Goal: Communication & Community: Answer question/provide support

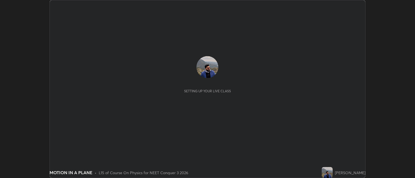
scroll to position [178, 415]
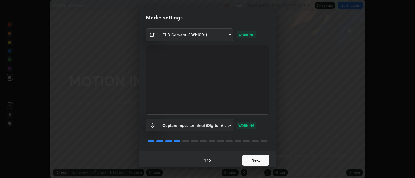
click at [251, 159] on button "Next" at bounding box center [255, 160] width 27 height 11
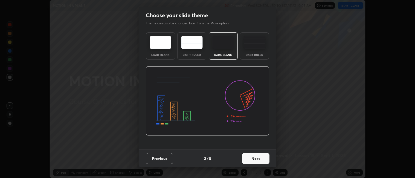
click at [256, 163] on button "Next" at bounding box center [255, 158] width 27 height 11
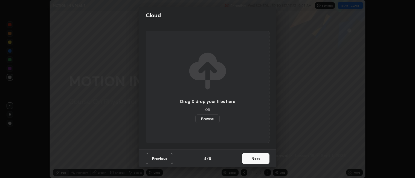
click at [256, 162] on button "Next" at bounding box center [255, 158] width 27 height 11
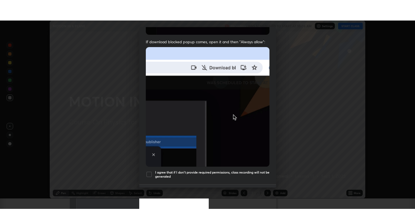
scroll to position [113, 0]
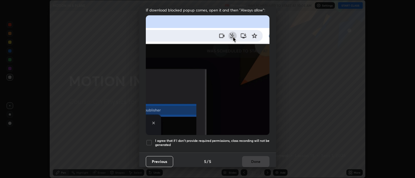
click at [146, 139] on div at bounding box center [149, 142] width 7 height 7
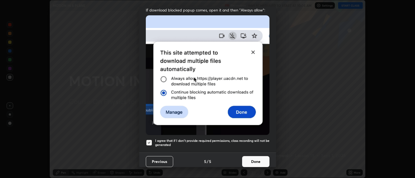
click at [247, 156] on button "Done" at bounding box center [255, 161] width 27 height 11
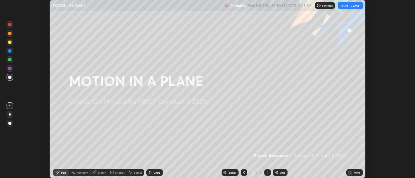
click at [349, 6] on button "START CLASS" at bounding box center [350, 5] width 25 height 7
click at [352, 173] on icon at bounding box center [351, 173] width 1 height 1
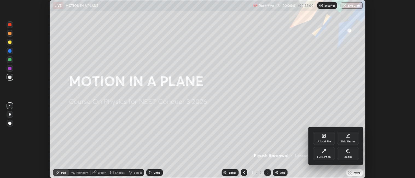
click at [329, 153] on div "Full screen" at bounding box center [324, 153] width 22 height 13
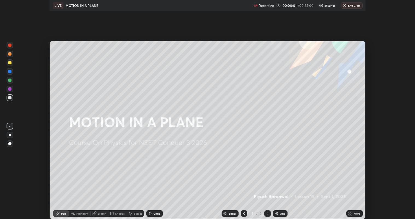
scroll to position [219, 415]
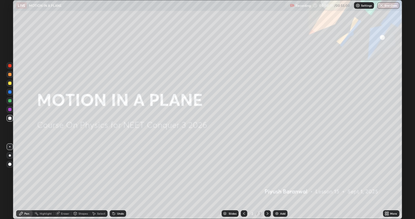
click at [278, 178] on img at bounding box center [277, 213] width 4 height 4
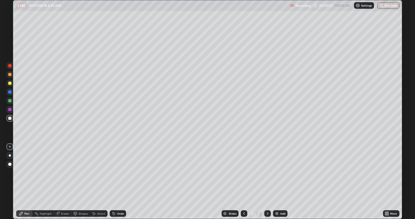
click at [10, 118] on div at bounding box center [9, 118] width 3 height 3
click at [10, 119] on div at bounding box center [9, 118] width 3 height 3
click at [10, 83] on div at bounding box center [9, 83] width 3 height 3
click at [10, 117] on div at bounding box center [9, 118] width 3 height 3
click at [79, 178] on div "Shapes" at bounding box center [83, 213] width 9 height 3
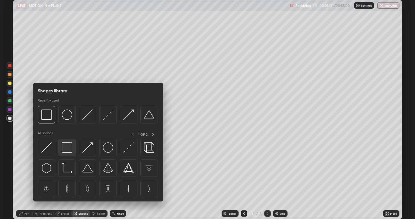
click at [71, 147] on img at bounding box center [67, 147] width 10 height 10
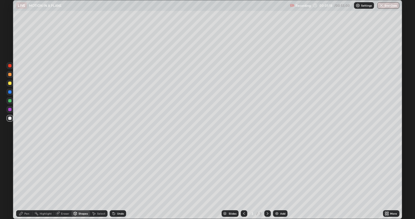
click at [9, 117] on div at bounding box center [9, 118] width 3 height 3
click at [10, 84] on div at bounding box center [9, 83] width 3 height 3
click at [99, 178] on div "Select" at bounding box center [101, 213] width 8 height 3
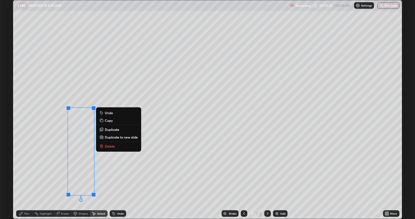
click at [27, 178] on div "Pen" at bounding box center [26, 213] width 5 height 3
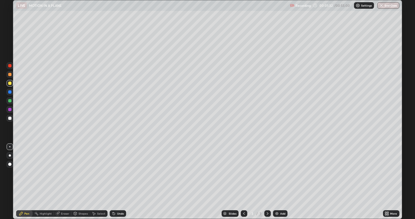
click at [9, 118] on div at bounding box center [9, 118] width 3 height 3
click at [119, 178] on div "Undo" at bounding box center [120, 213] width 7 height 3
click at [80, 178] on div "Shapes" at bounding box center [83, 213] width 9 height 3
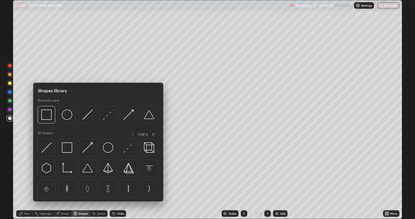
click at [10, 83] on div at bounding box center [9, 83] width 3 height 3
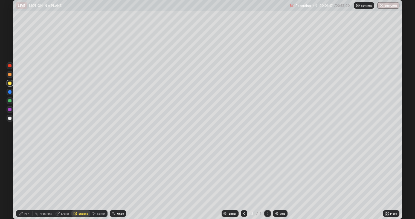
click at [24, 178] on div "Pen" at bounding box center [24, 213] width 16 height 7
click at [10, 118] on div at bounding box center [9, 118] width 3 height 3
click at [10, 85] on div at bounding box center [9, 83] width 3 height 3
click at [10, 110] on div at bounding box center [9, 109] width 3 height 3
click at [10, 75] on div at bounding box center [9, 74] width 3 height 3
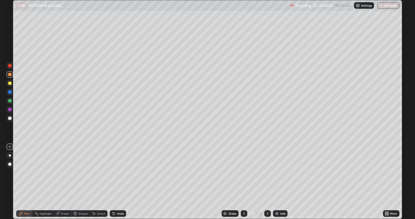
click at [100, 178] on div "Select" at bounding box center [101, 213] width 8 height 3
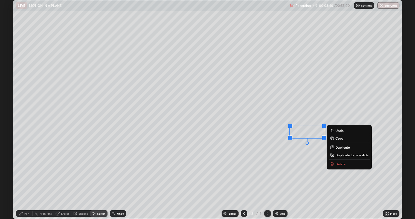
click at [337, 161] on button "Delete" at bounding box center [349, 164] width 41 height 7
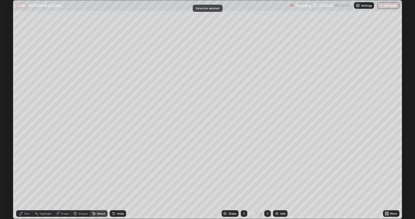
click at [26, 178] on div "Pen" at bounding box center [26, 213] width 5 height 3
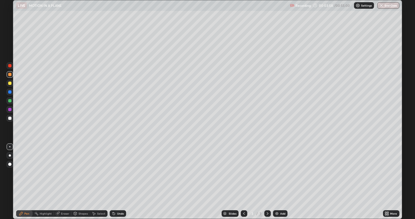
click at [10, 118] on div at bounding box center [9, 118] width 3 height 3
click at [83, 178] on div "Shapes" at bounding box center [80, 213] width 19 height 7
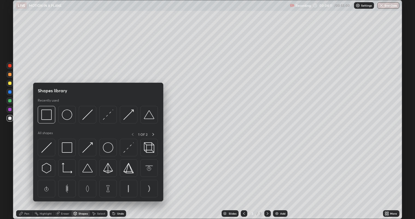
click at [7, 101] on div at bounding box center [10, 100] width 7 height 7
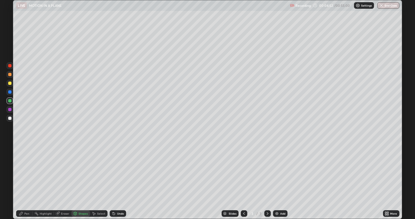
click at [118, 178] on div "Undo" at bounding box center [120, 213] width 7 height 3
click at [25, 178] on div "Pen" at bounding box center [26, 213] width 5 height 3
click at [119, 178] on div "Undo" at bounding box center [120, 213] width 7 height 3
click at [278, 178] on img at bounding box center [277, 213] width 4 height 4
click at [10, 120] on div at bounding box center [9, 118] width 3 height 3
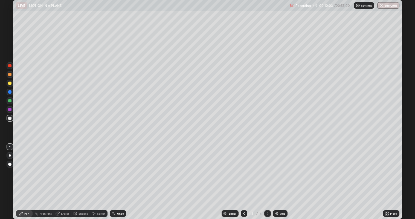
click at [9, 85] on div at bounding box center [9, 83] width 3 height 3
click at [116, 178] on div "Undo" at bounding box center [118, 213] width 16 height 7
click at [117, 178] on div "Undo" at bounding box center [118, 213] width 16 height 7
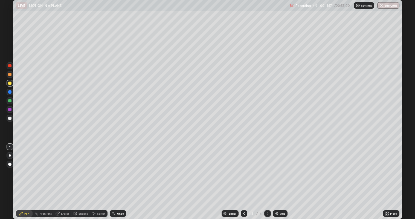
click at [113, 178] on icon at bounding box center [113, 212] width 1 height 1
click at [9, 120] on div at bounding box center [9, 118] width 3 height 3
click at [120, 178] on div "Undo" at bounding box center [120, 213] width 7 height 3
click at [119, 178] on div "Undo" at bounding box center [120, 213] width 7 height 3
click at [98, 178] on div "Select" at bounding box center [101, 213] width 8 height 3
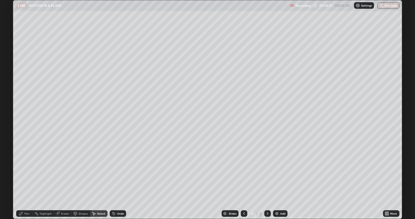
click at [243, 178] on icon at bounding box center [244, 213] width 4 height 4
click at [267, 178] on icon at bounding box center [267, 213] width 4 height 4
click at [80, 178] on div "Shapes" at bounding box center [83, 213] width 9 height 3
click at [94, 178] on icon at bounding box center [94, 213] width 3 height 3
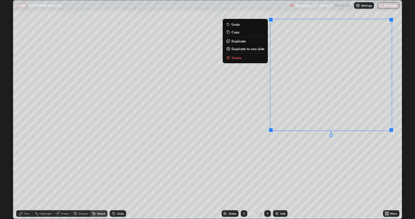
click at [311, 160] on div "0 ° Undo Copy Duplicate Duplicate to new slide Delete" at bounding box center [207, 109] width 389 height 219
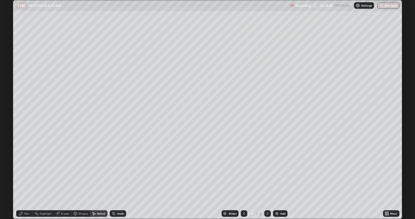
click at [28, 178] on div "Pen" at bounding box center [26, 213] width 5 height 3
click at [8, 84] on div at bounding box center [9, 83] width 3 height 3
click at [10, 110] on div at bounding box center [9, 109] width 3 height 3
click at [9, 83] on div at bounding box center [9, 83] width 3 height 3
click at [121, 178] on div "Undo" at bounding box center [118, 213] width 16 height 7
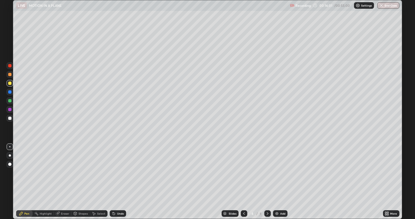
click at [10, 93] on div at bounding box center [9, 91] width 3 height 3
click at [9, 74] on div at bounding box center [9, 74] width 3 height 3
click at [281, 178] on div "Add" at bounding box center [282, 213] width 5 height 3
click at [9, 118] on div at bounding box center [9, 118] width 3 height 3
click at [77, 178] on div "Shapes" at bounding box center [80, 213] width 19 height 7
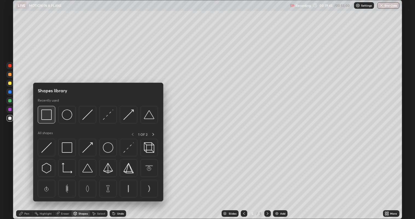
click at [48, 113] on img at bounding box center [46, 114] width 10 height 10
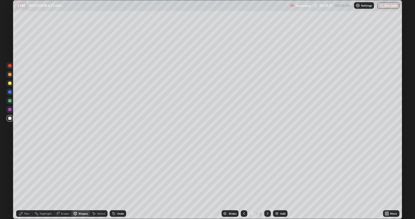
click at [10, 85] on div at bounding box center [9, 83] width 3 height 3
click at [96, 178] on icon at bounding box center [94, 213] width 4 height 4
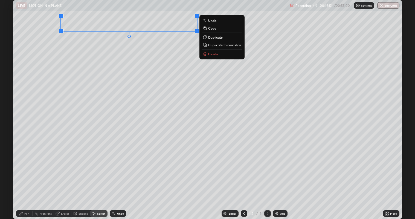
click at [161, 58] on div "0 ° Undo Copy Duplicate Duplicate to new slide Delete" at bounding box center [207, 109] width 389 height 219
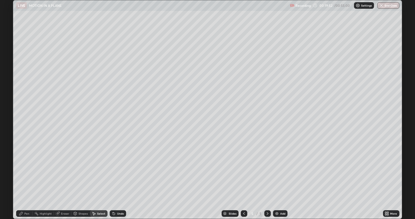
click at [22, 178] on div "Pen" at bounding box center [24, 213] width 16 height 7
click at [10, 101] on div at bounding box center [9, 100] width 3 height 3
click at [10, 83] on div at bounding box center [9, 83] width 3 height 3
click at [62, 178] on div "Eraser" at bounding box center [65, 213] width 8 height 3
click at [27, 178] on div "Pen" at bounding box center [26, 213] width 5 height 3
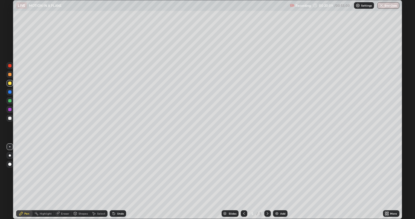
click at [10, 83] on div at bounding box center [9, 83] width 3 height 3
click at [118, 178] on div "Undo" at bounding box center [120, 213] width 7 height 3
click at [119, 178] on div "Undo" at bounding box center [120, 213] width 7 height 3
click at [120, 178] on div "Undo" at bounding box center [118, 213] width 16 height 7
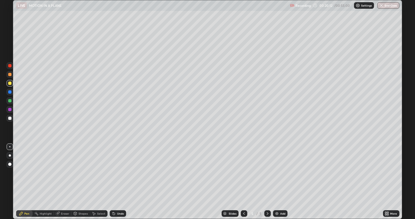
click at [120, 178] on div "Undo" at bounding box center [118, 213] width 16 height 7
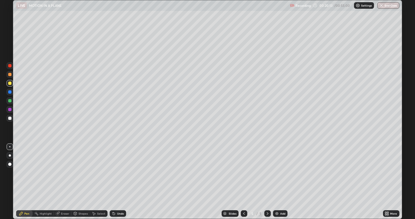
click at [120, 178] on div "Undo" at bounding box center [118, 213] width 16 height 7
click at [10, 84] on div at bounding box center [9, 83] width 3 height 3
click at [9, 93] on div at bounding box center [9, 91] width 3 height 3
click at [10, 74] on div at bounding box center [9, 74] width 3 height 3
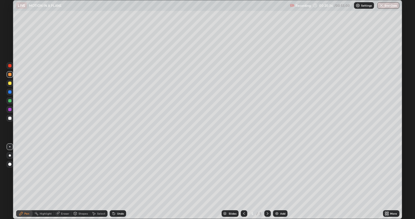
click at [10, 118] on div at bounding box center [9, 118] width 3 height 3
click at [101, 178] on div "Select" at bounding box center [101, 213] width 8 height 3
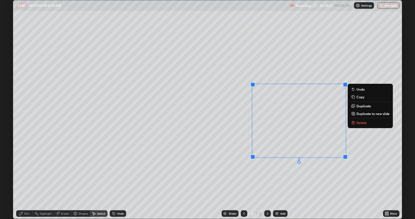
click at [358, 121] on p "Delete" at bounding box center [361, 122] width 10 height 4
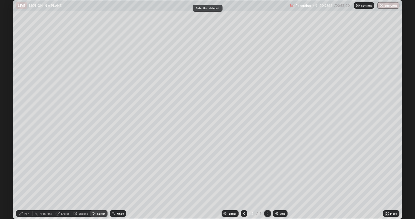
click at [30, 178] on div "Pen" at bounding box center [24, 213] width 16 height 7
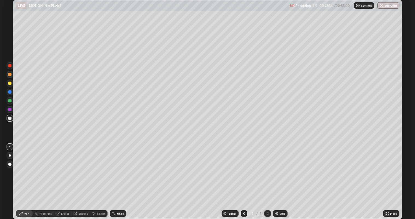
click at [8, 92] on div at bounding box center [9, 91] width 3 height 3
click at [10, 83] on div at bounding box center [9, 83] width 3 height 3
click at [9, 118] on div at bounding box center [9, 118] width 3 height 3
click at [120, 178] on div "Undo" at bounding box center [118, 213] width 16 height 7
click at [120, 178] on div "Undo" at bounding box center [120, 213] width 7 height 3
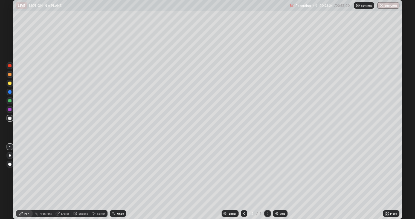
click at [121, 178] on div "Undo" at bounding box center [120, 213] width 7 height 3
click at [11, 100] on div at bounding box center [9, 100] width 3 height 3
click at [10, 118] on div at bounding box center [9, 118] width 3 height 3
click at [9, 84] on div at bounding box center [9, 83] width 3 height 3
click at [8, 83] on div at bounding box center [9, 83] width 3 height 3
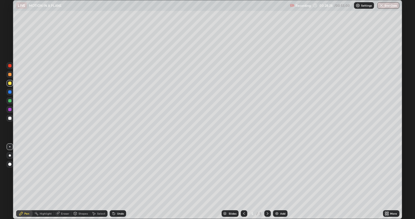
click at [117, 178] on div "Undo" at bounding box center [118, 213] width 16 height 7
click at [117, 178] on div "Undo" at bounding box center [120, 213] width 7 height 3
click at [114, 178] on icon at bounding box center [114, 213] width 4 height 4
click at [117, 178] on div "Undo" at bounding box center [120, 213] width 7 height 3
click at [116, 178] on div "Undo" at bounding box center [118, 213] width 16 height 7
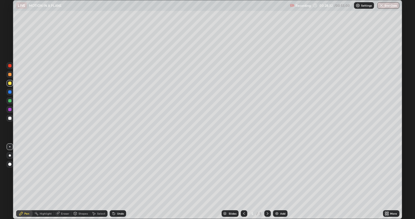
click at [122, 178] on div "Undo" at bounding box center [118, 213] width 16 height 7
click at [10, 118] on div at bounding box center [9, 118] width 3 height 3
click at [118, 178] on div "Undo" at bounding box center [120, 213] width 7 height 3
click at [115, 178] on div "Undo" at bounding box center [118, 213] width 16 height 7
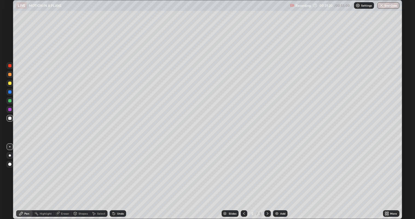
click at [115, 178] on div "Undo" at bounding box center [118, 213] width 16 height 7
click at [113, 178] on icon at bounding box center [114, 214] width 2 height 2
click at [113, 178] on icon at bounding box center [114, 213] width 4 height 4
click at [121, 178] on div "Undo" at bounding box center [120, 213] width 7 height 3
click at [113, 178] on icon at bounding box center [114, 214] width 2 height 2
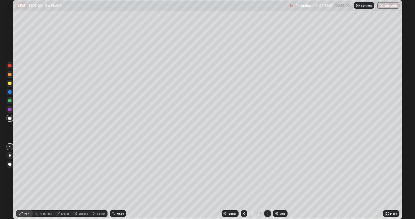
click at [9, 83] on div at bounding box center [9, 83] width 3 height 3
click at [9, 75] on div at bounding box center [9, 74] width 3 height 3
click at [243, 178] on icon at bounding box center [244, 213] width 4 height 4
click at [267, 178] on icon at bounding box center [267, 213] width 4 height 4
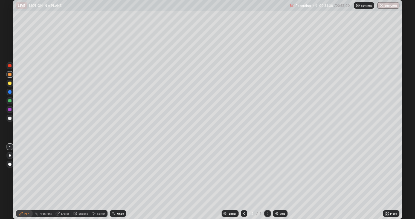
click at [279, 178] on div "Add" at bounding box center [280, 213] width 15 height 7
click at [9, 83] on div at bounding box center [9, 83] width 3 height 3
click at [99, 178] on div "Select" at bounding box center [101, 213] width 8 height 3
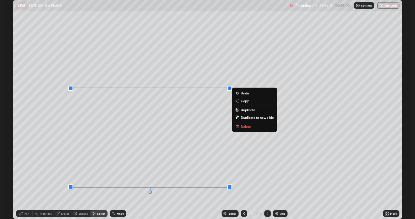
click at [244, 126] on p "Delete" at bounding box center [246, 126] width 10 height 4
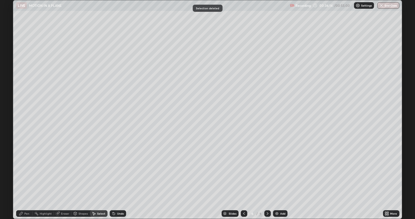
click at [22, 178] on icon at bounding box center [21, 213] width 4 height 4
click at [10, 84] on div at bounding box center [9, 83] width 3 height 3
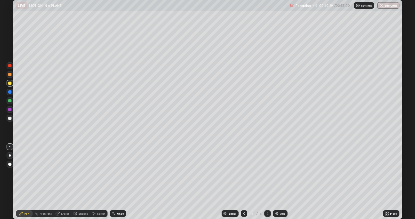
click at [282, 178] on div "Add" at bounding box center [282, 213] width 5 height 3
click at [10, 92] on div at bounding box center [9, 91] width 3 height 3
click at [10, 75] on div at bounding box center [9, 74] width 3 height 3
click at [11, 119] on div at bounding box center [9, 118] width 3 height 3
click at [60, 178] on div "Eraser" at bounding box center [63, 213] width 18 height 7
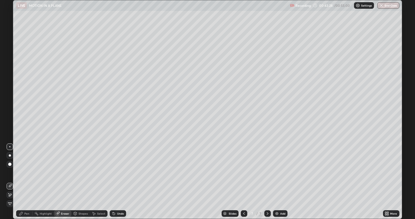
click at [24, 178] on div "Pen" at bounding box center [26, 213] width 5 height 3
click at [117, 178] on div "Undo" at bounding box center [120, 213] width 7 height 3
click at [124, 178] on div "Undo" at bounding box center [118, 213] width 16 height 7
click at [10, 84] on div at bounding box center [9, 83] width 3 height 3
click at [63, 178] on div "Eraser" at bounding box center [65, 213] width 8 height 3
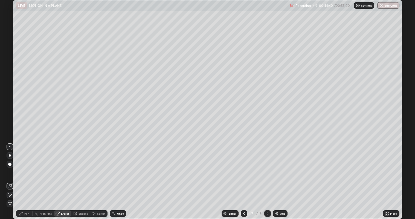
click at [27, 178] on div "Pen" at bounding box center [26, 213] width 5 height 3
click at [9, 77] on div at bounding box center [10, 74] width 7 height 7
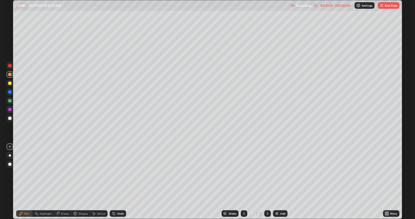
click at [282, 178] on div "Add" at bounding box center [282, 213] width 5 height 3
click at [7, 118] on div at bounding box center [10, 118] width 7 height 7
click at [9, 85] on div at bounding box center [9, 83] width 3 height 3
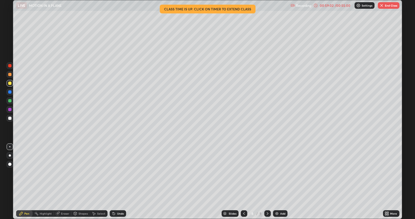
click at [388, 8] on button "End Class" at bounding box center [389, 5] width 22 height 7
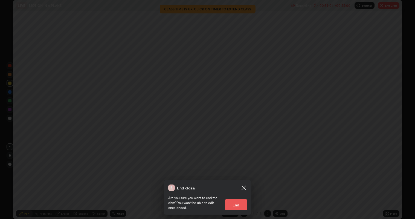
click at [246, 178] on icon at bounding box center [243, 187] width 7 height 7
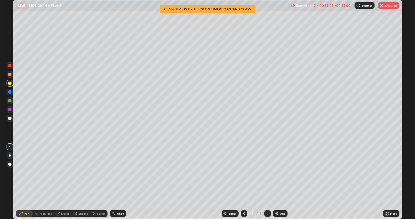
click at [390, 4] on button "End Class" at bounding box center [389, 5] width 22 height 7
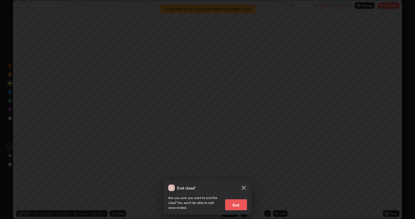
click at [240, 178] on button "End" at bounding box center [236, 204] width 22 height 11
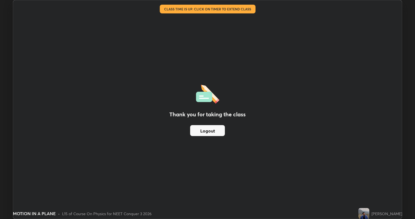
click at [215, 131] on button "Logout" at bounding box center [207, 130] width 35 height 11
click at [209, 130] on button "Logout" at bounding box center [207, 130] width 35 height 11
click at [205, 132] on button "Logout" at bounding box center [207, 130] width 35 height 11
click at [204, 131] on button "Logout" at bounding box center [207, 130] width 35 height 11
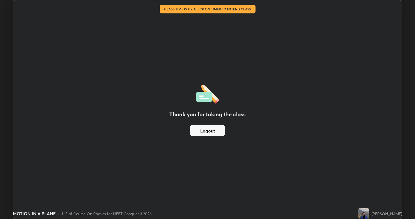
click at [209, 130] on button "Logout" at bounding box center [207, 130] width 35 height 11
click at [207, 131] on button "Logout" at bounding box center [207, 130] width 35 height 11
click at [209, 130] on button "Logout" at bounding box center [207, 130] width 35 height 11
click at [409, 34] on div "Thank you for taking the class Logout Setting up your live class Class time is …" at bounding box center [207, 109] width 415 height 219
click at [394, 33] on div "Thank you for taking the class Logout" at bounding box center [207, 109] width 388 height 218
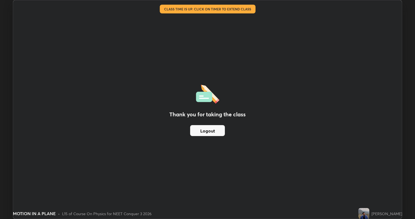
click at [213, 133] on button "Logout" at bounding box center [207, 130] width 35 height 11
click at [213, 136] on button "Logout" at bounding box center [207, 130] width 35 height 11
click at [213, 135] on button "Logout" at bounding box center [207, 130] width 35 height 11
click at [214, 132] on button "Logout" at bounding box center [207, 130] width 35 height 11
click at [386, 178] on div "Thank you for taking the class Logout" at bounding box center [207, 109] width 388 height 218
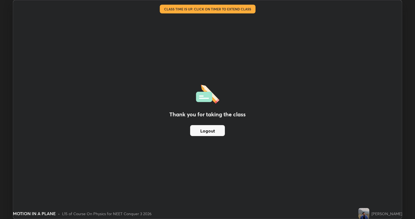
click at [368, 178] on img at bounding box center [363, 213] width 11 height 11
click at [380, 178] on div "[PERSON_NAME]" at bounding box center [387, 214] width 31 height 6
click at [390, 178] on div "[PERSON_NAME]" at bounding box center [387, 214] width 31 height 6
click at [397, 178] on div "[PERSON_NAME]" at bounding box center [387, 214] width 31 height 6
click at [400, 178] on div "[PERSON_NAME]" at bounding box center [387, 214] width 31 height 6
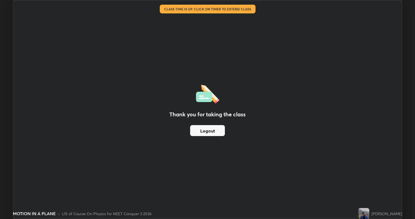
click at [400, 178] on div "Thank you for taking the class Logout" at bounding box center [207, 109] width 388 height 218
click at [406, 166] on div "Thank you for taking the class Logout Setting up your live class Class time is …" at bounding box center [207, 109] width 415 height 219
click at [402, 159] on div "Thank you for taking the class Logout Setting up your live class Class time is …" at bounding box center [207, 109] width 389 height 219
